Goal: Task Accomplishment & Management: Use online tool/utility

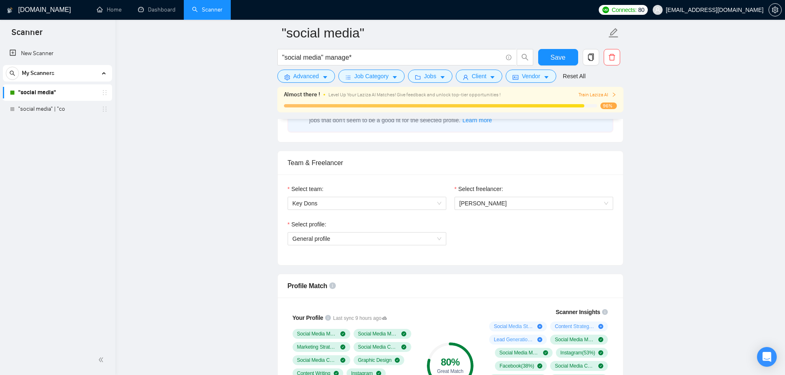
scroll to position [118, 0]
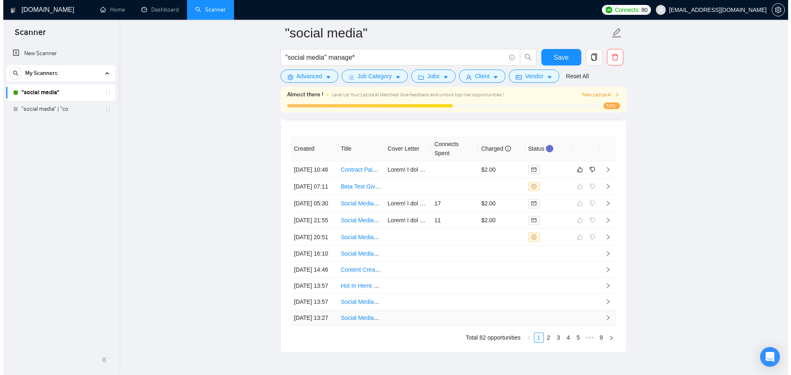
scroll to position [2153, 0]
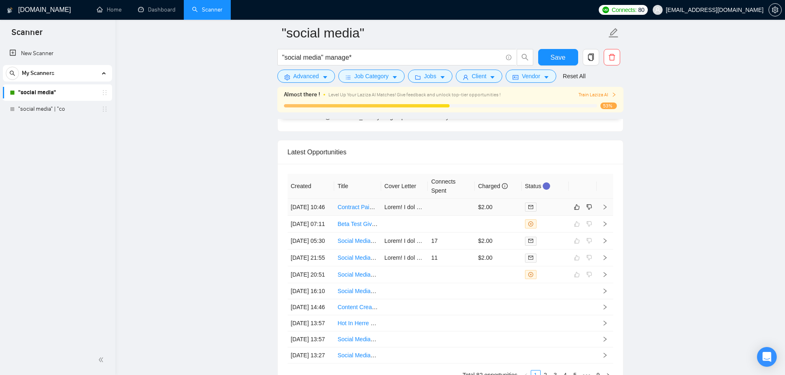
click at [434, 216] on td at bounding box center [451, 207] width 47 height 17
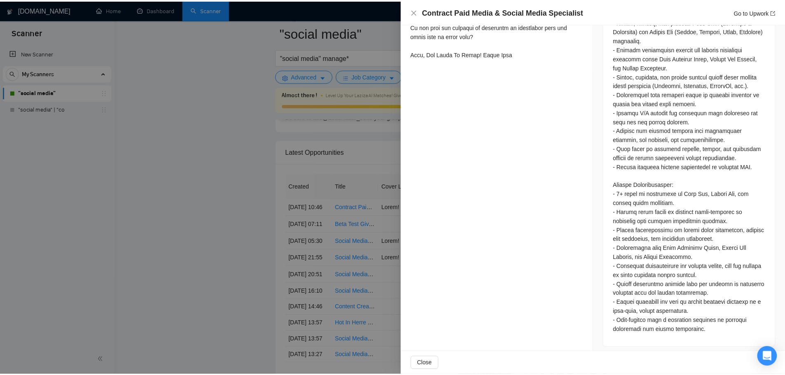
scroll to position [568, 0]
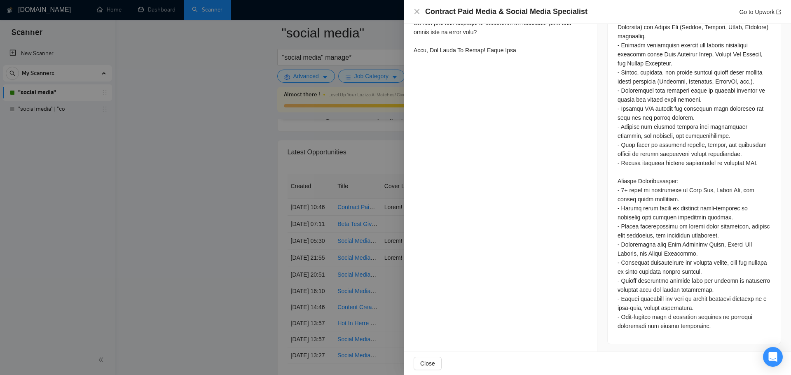
click at [219, 262] on div at bounding box center [395, 187] width 791 height 375
